Goal: Task Accomplishment & Management: Complete application form

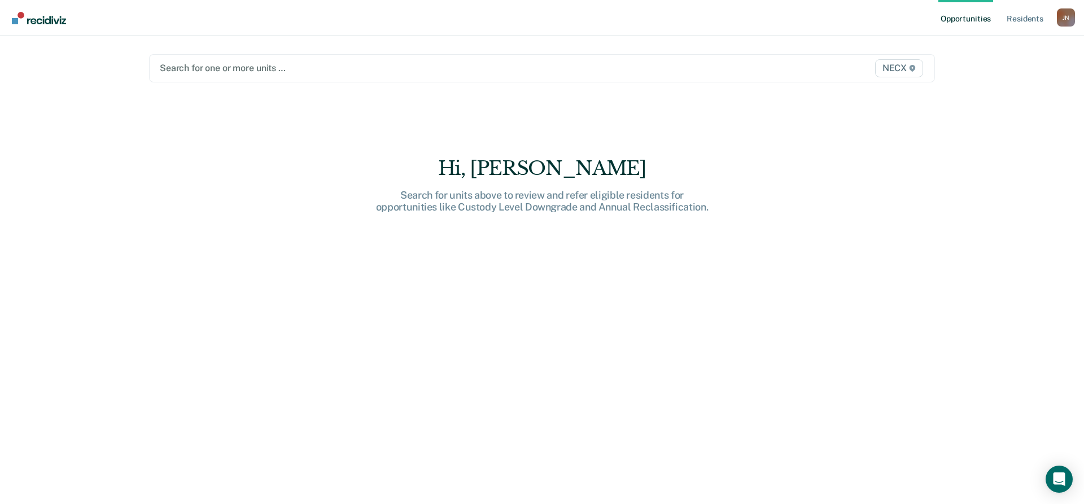
click at [339, 69] on div at bounding box center [427, 68] width 535 height 13
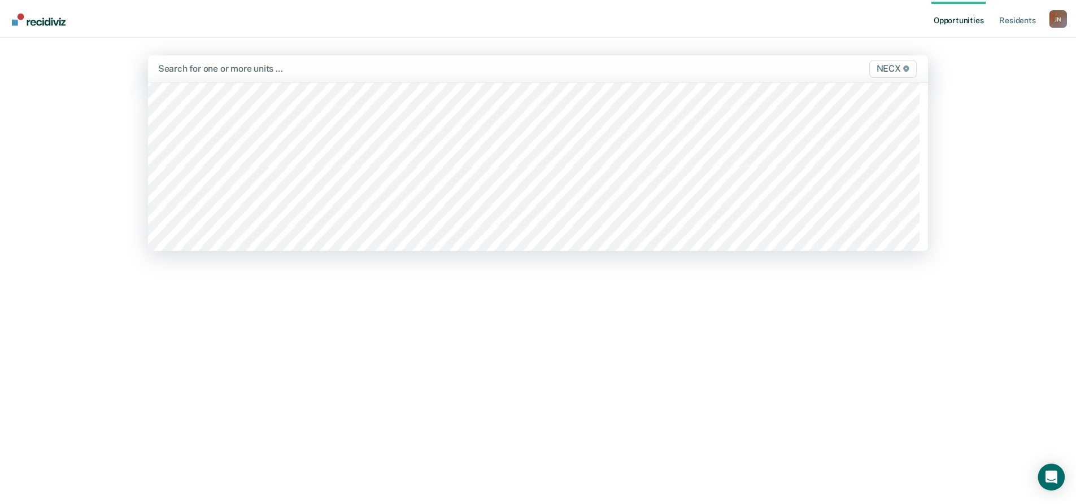
scroll to position [3841, 0]
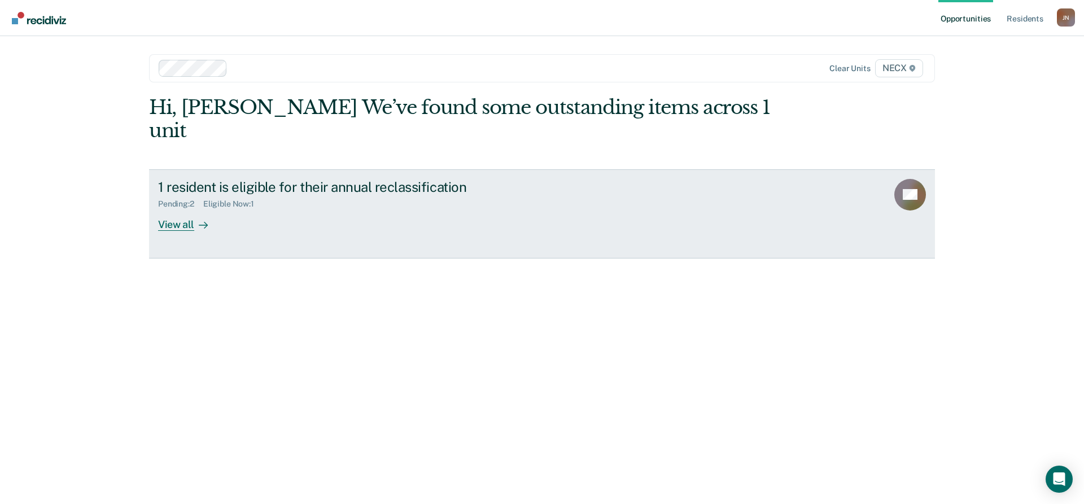
click at [201, 221] on icon at bounding box center [203, 225] width 9 height 9
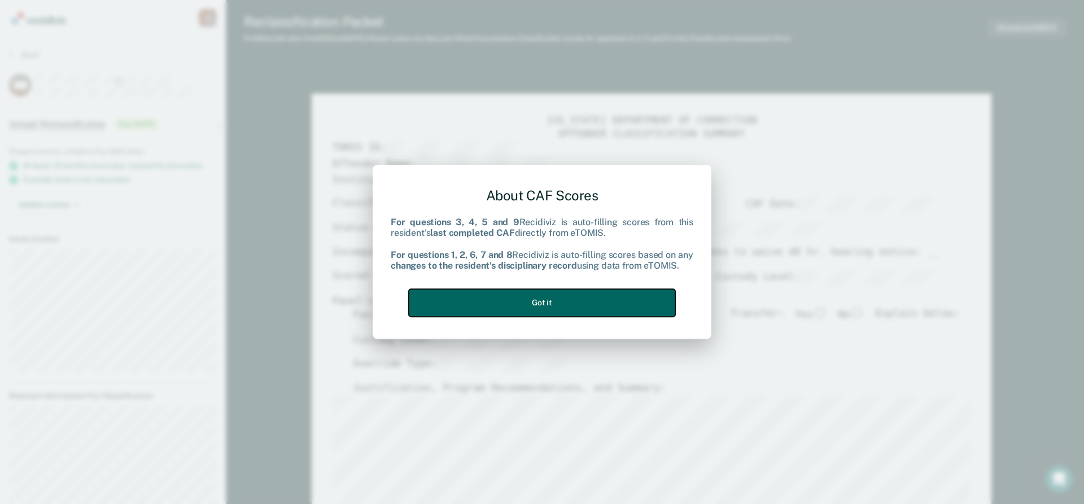
click at [551, 300] on button "Got it" at bounding box center [542, 303] width 267 height 28
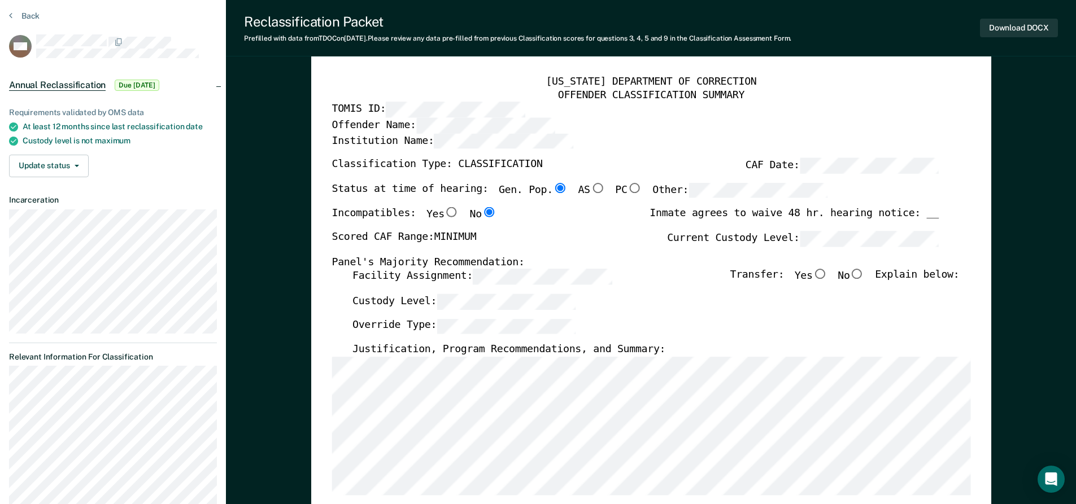
scroll to position [56, 0]
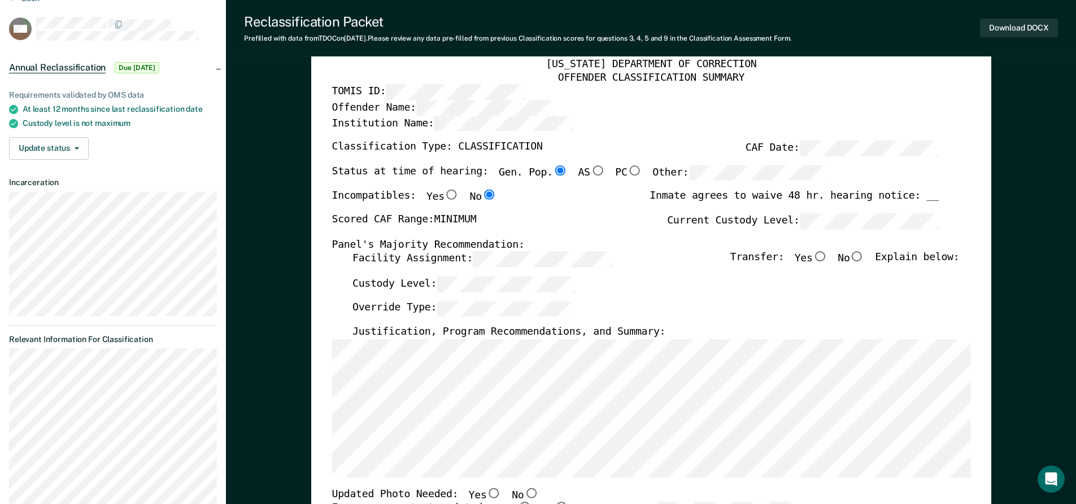
click at [864, 257] on input "No" at bounding box center [856, 257] width 15 height 10
type textarea "x"
radio input "true"
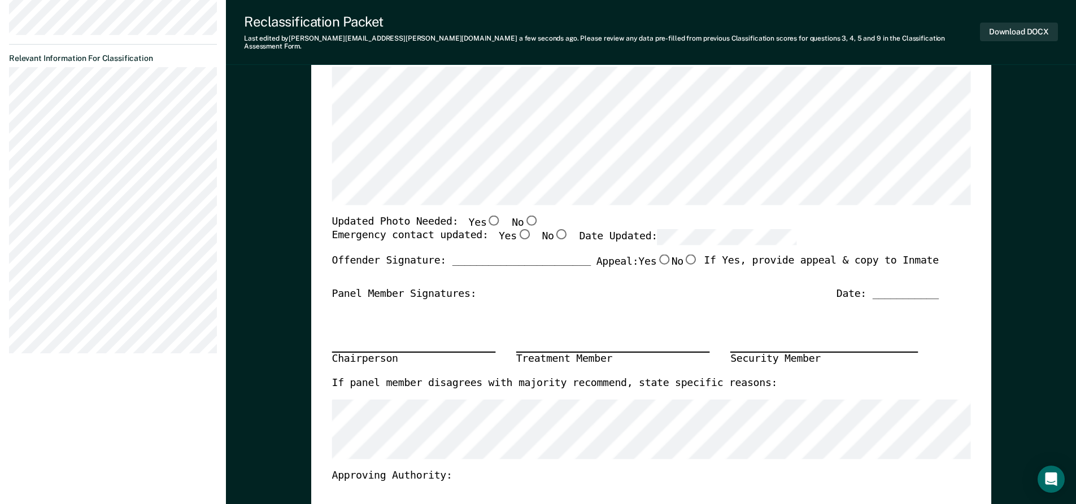
scroll to position [339, 0]
click at [516, 228] on input "Yes" at bounding box center [523, 233] width 15 height 10
type textarea "x"
radio input "true"
click at [895, 286] on div "Date: ___________" at bounding box center [887, 293] width 102 height 14
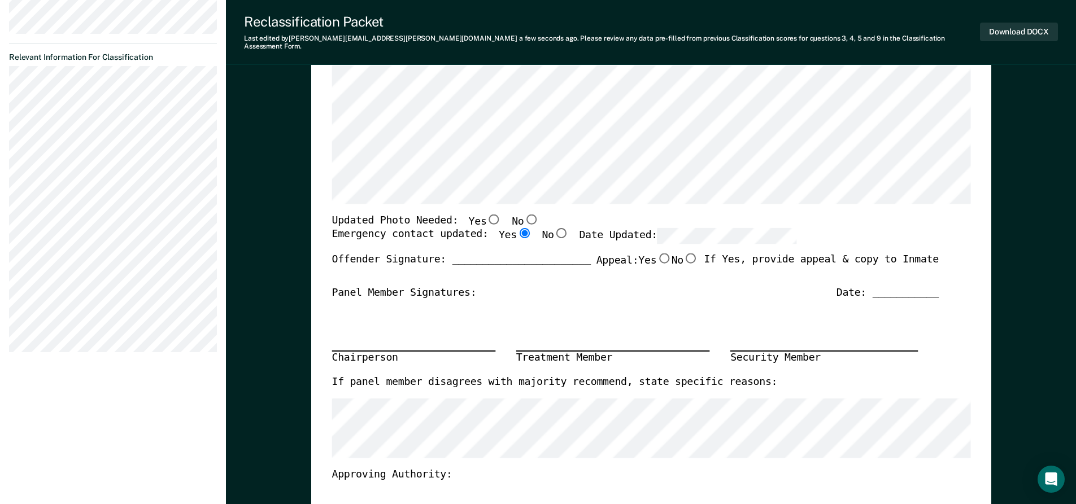
click at [897, 286] on div "Date: ___________" at bounding box center [887, 293] width 102 height 14
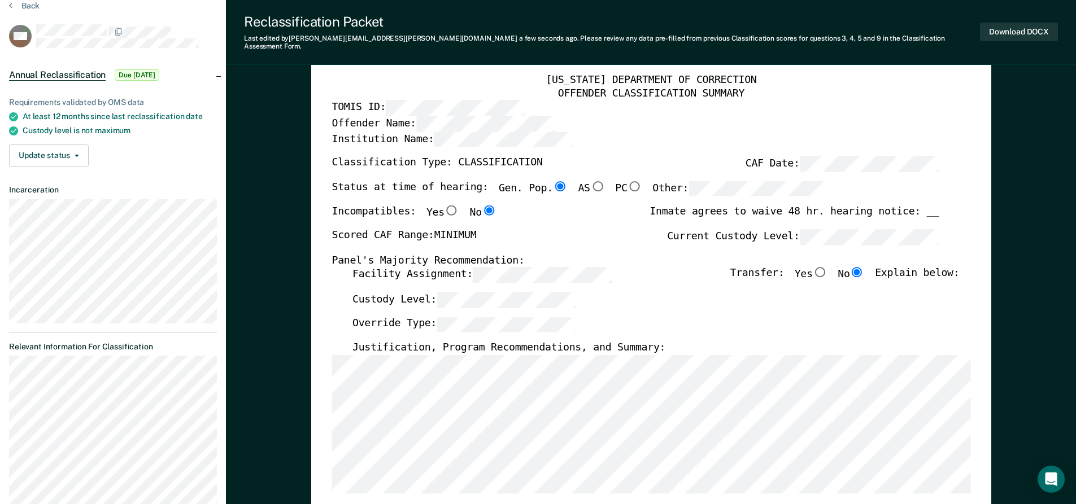
scroll to position [0, 0]
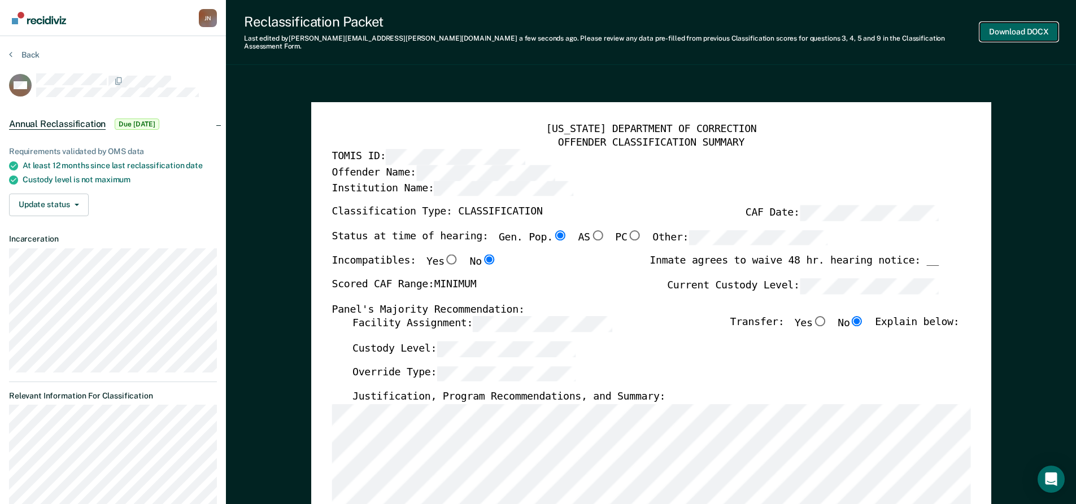
click at [1017, 28] on button "Download DOCX" at bounding box center [1019, 32] width 78 height 19
type textarea "x"
